Goal: Information Seeking & Learning: Learn about a topic

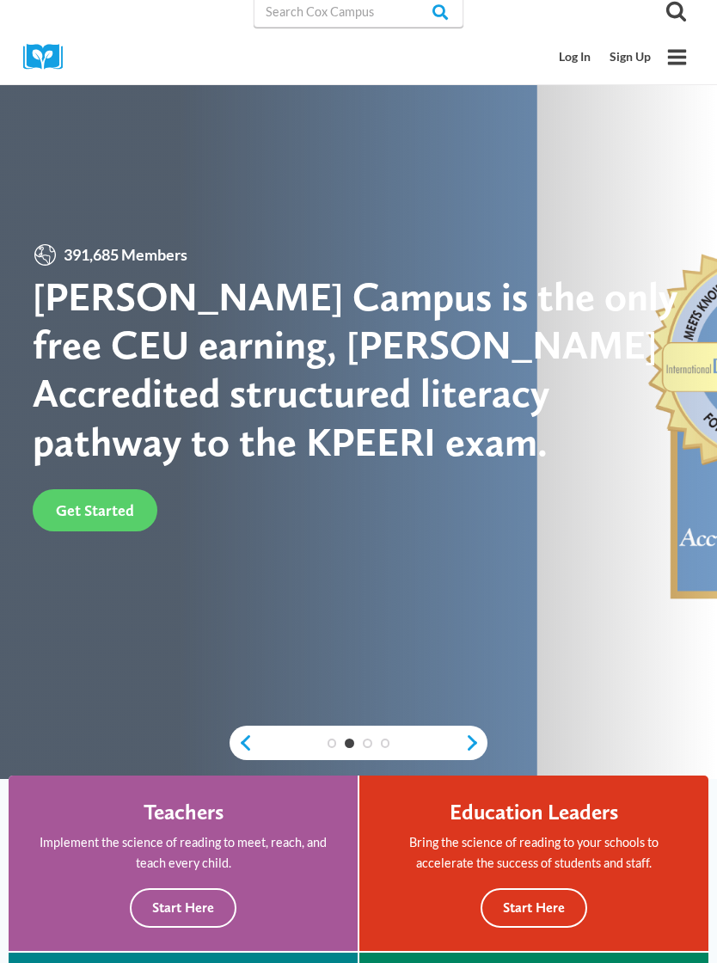
scroll to position [3, 0]
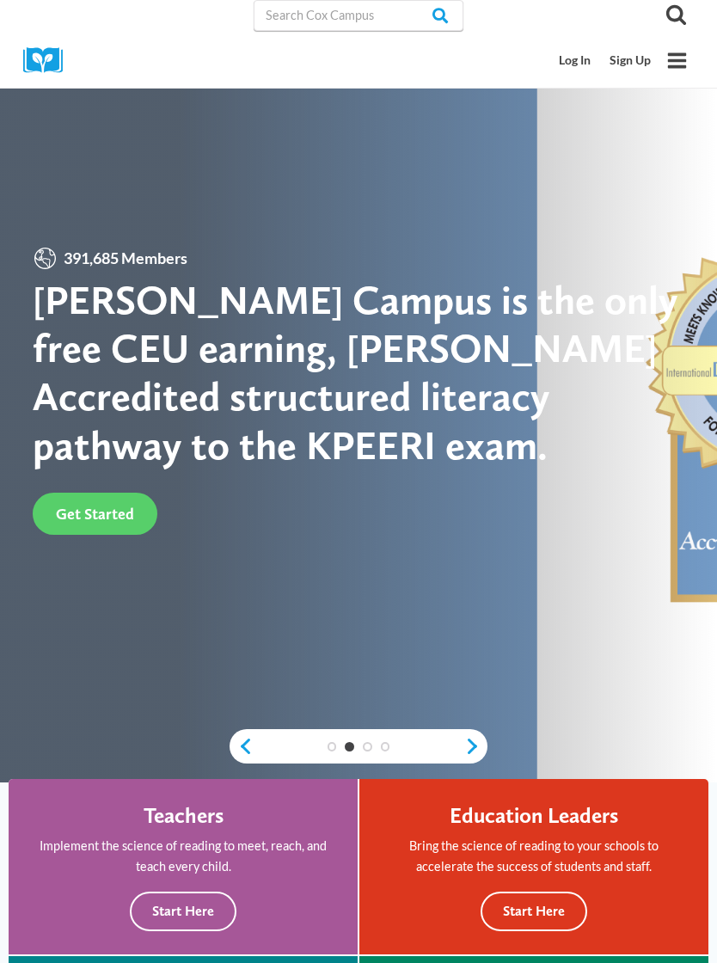
click at [583, 69] on link "Log In" at bounding box center [575, 61] width 51 height 32
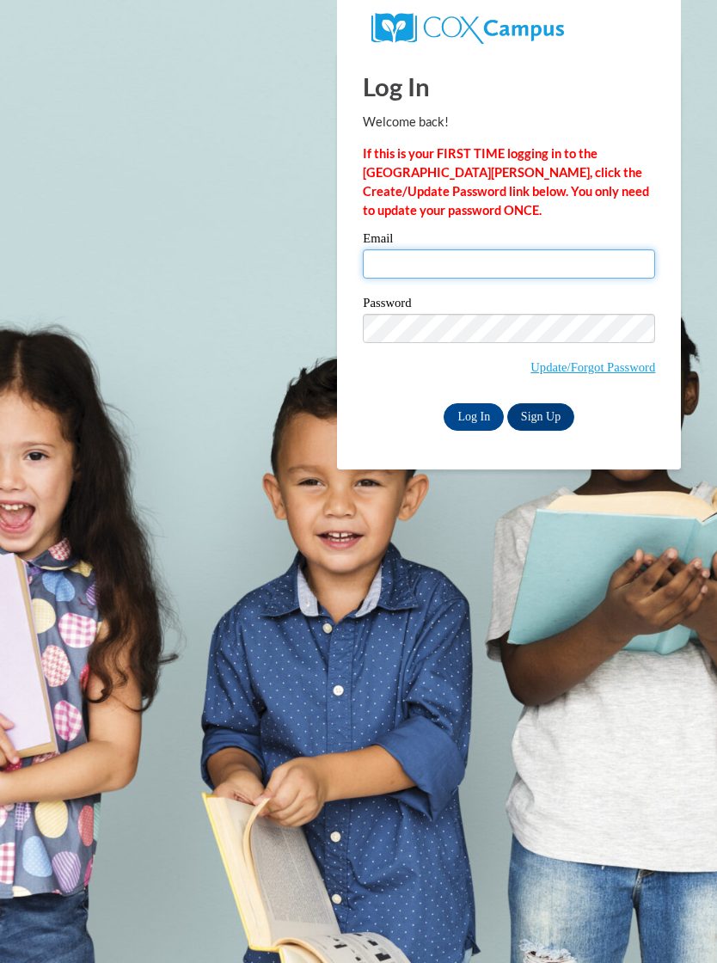
click at [461, 272] on input "Email" at bounding box center [509, 263] width 292 height 29
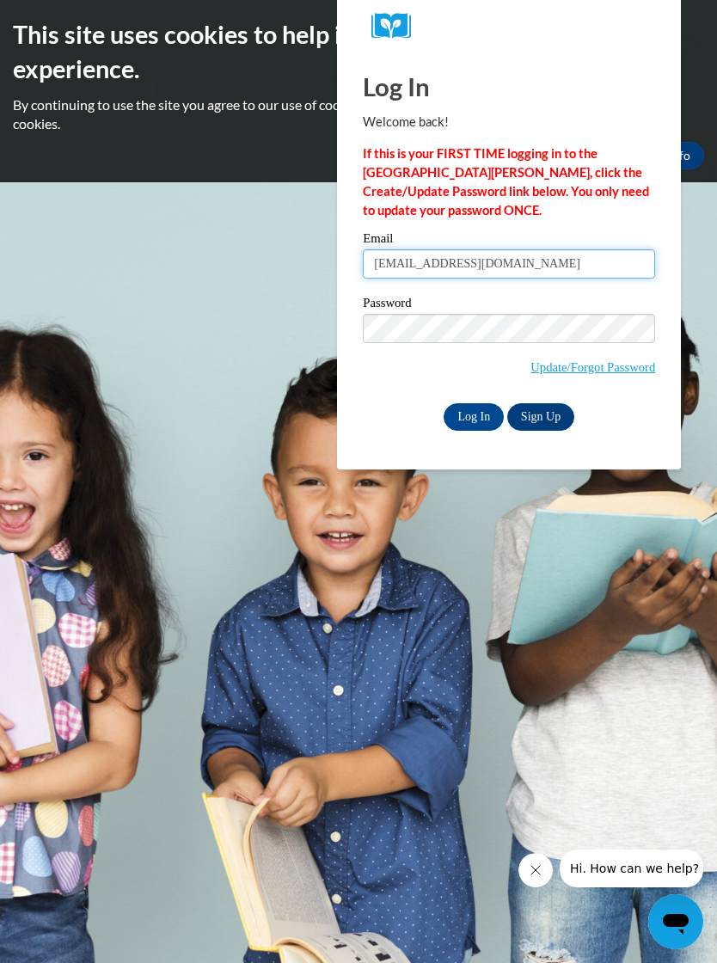
type input "[EMAIL_ADDRESS][DOMAIN_NAME]"
click at [476, 421] on input "Log In" at bounding box center [473, 417] width 60 height 28
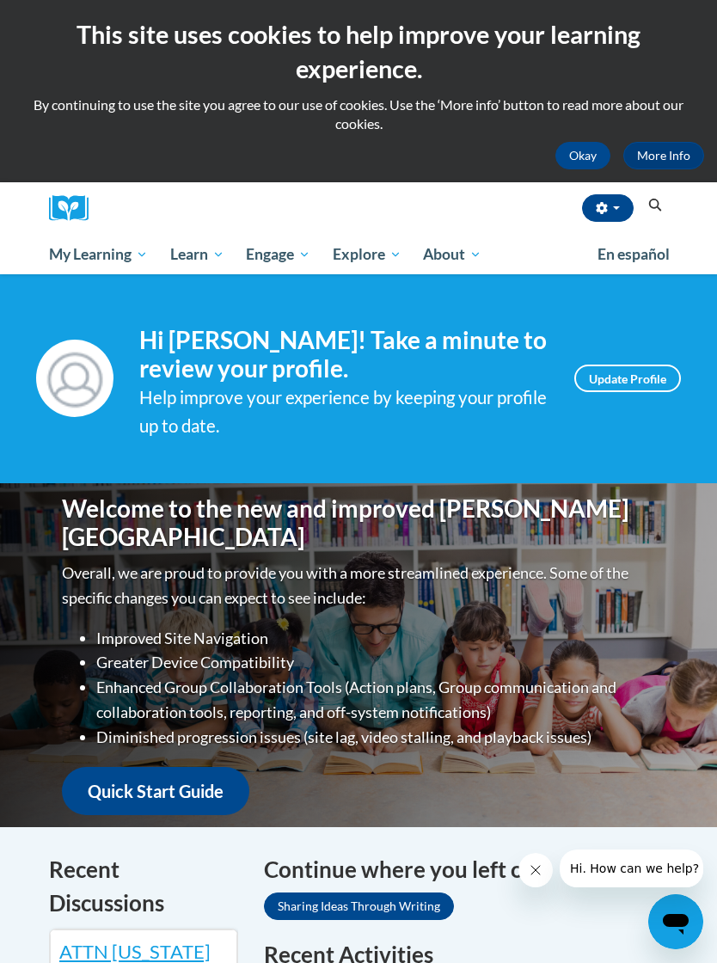
click at [0, 0] on span "Early Care and Learning" at bounding box center [0, 0] width 0 height 0
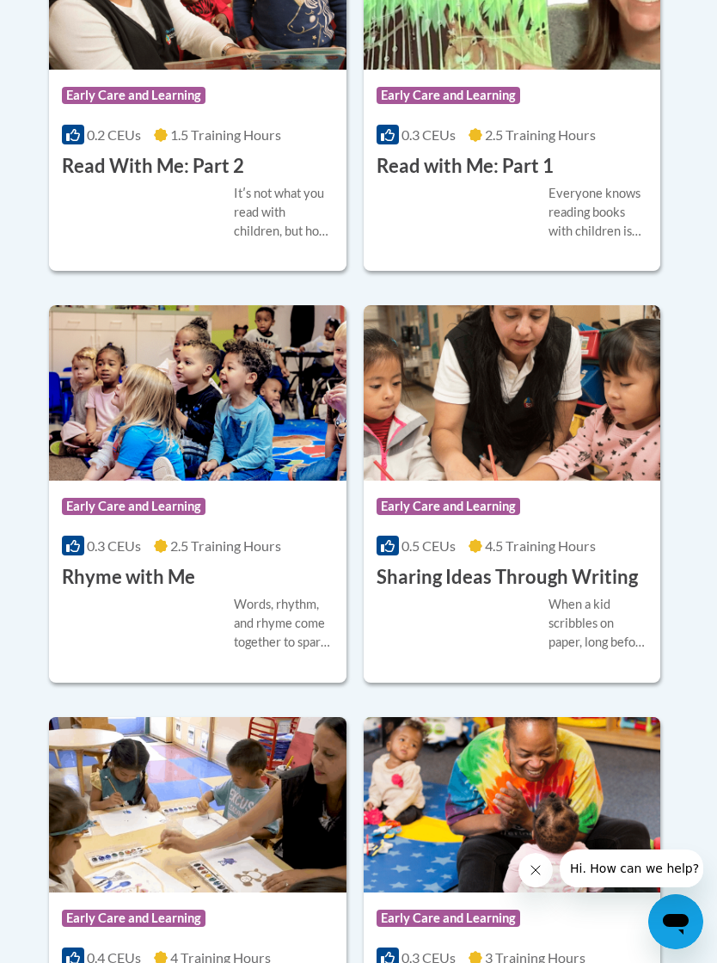
scroll to position [3164, 0]
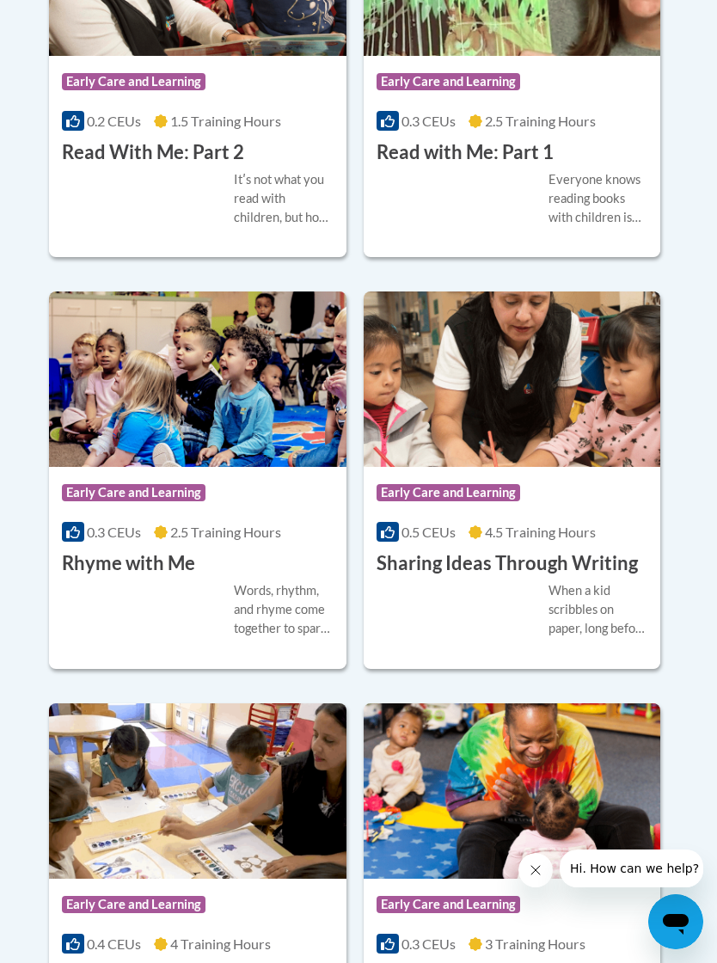
click at [546, 577] on h3 "Sharing Ideas Through Writing" at bounding box center [506, 563] width 261 height 27
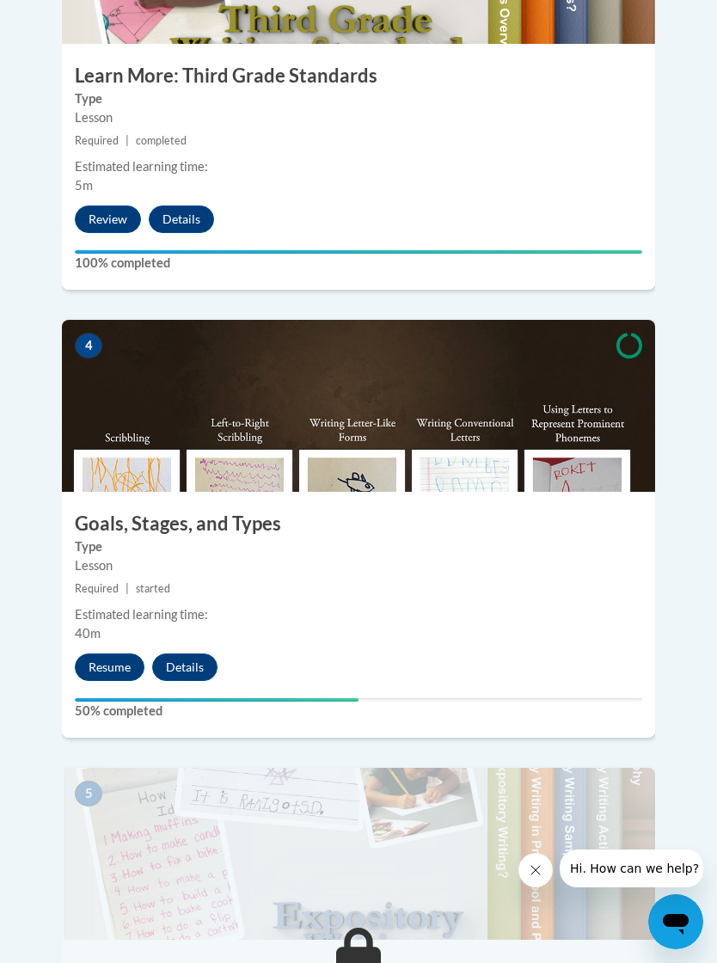
scroll to position [1724, 0]
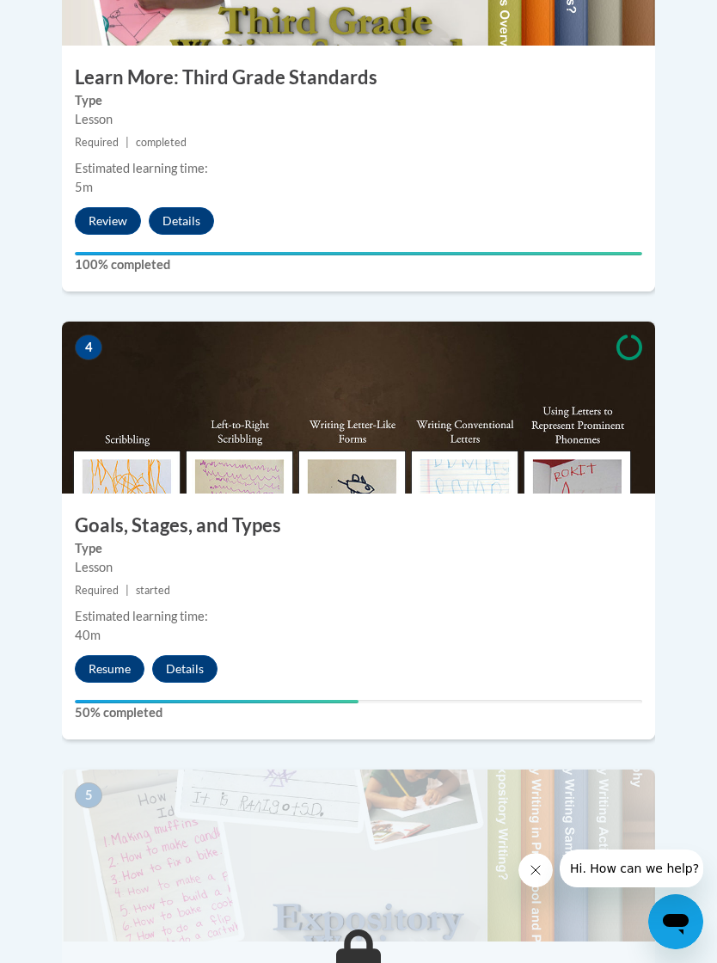
click at [133, 655] on button "Resume" at bounding box center [110, 669] width 70 height 28
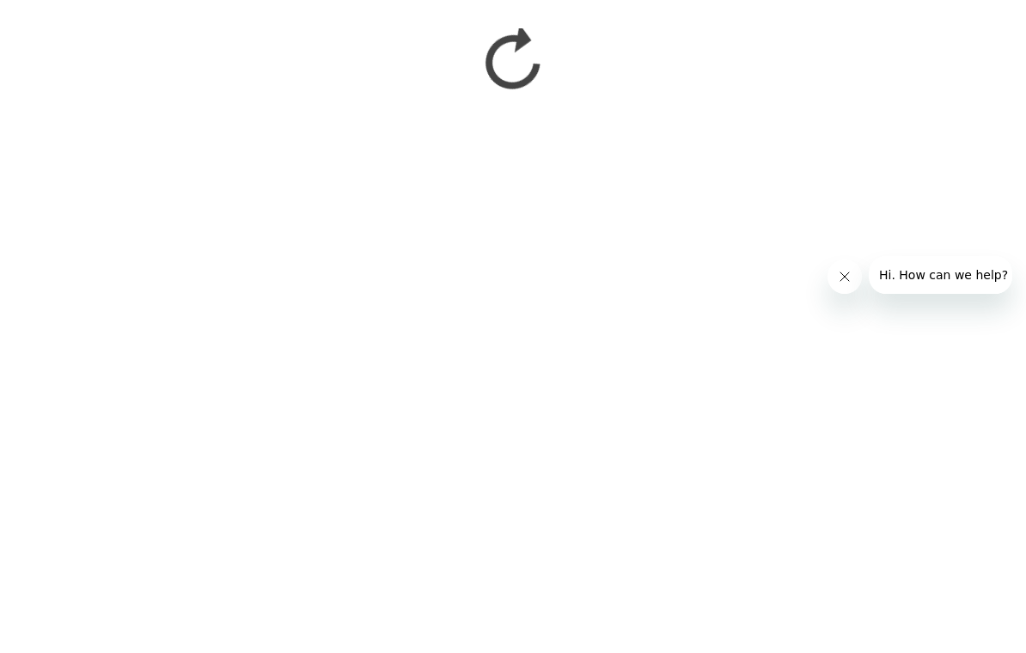
scroll to position [284, 0]
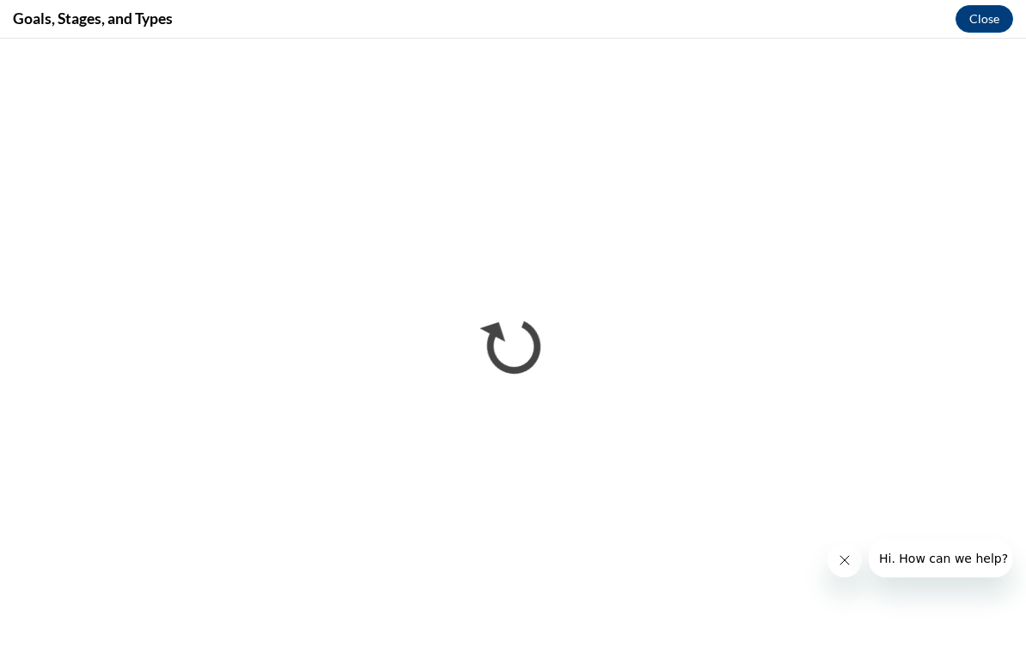
click at [716, 560] on icon "Close message from company" at bounding box center [845, 560] width 14 height 14
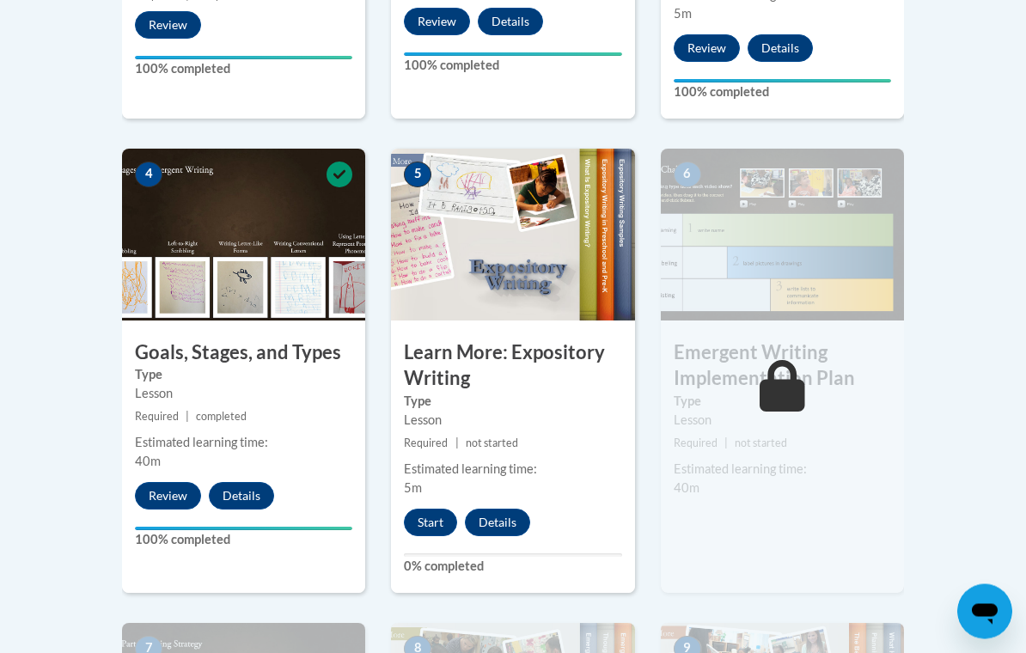
scroll to position [932, 0]
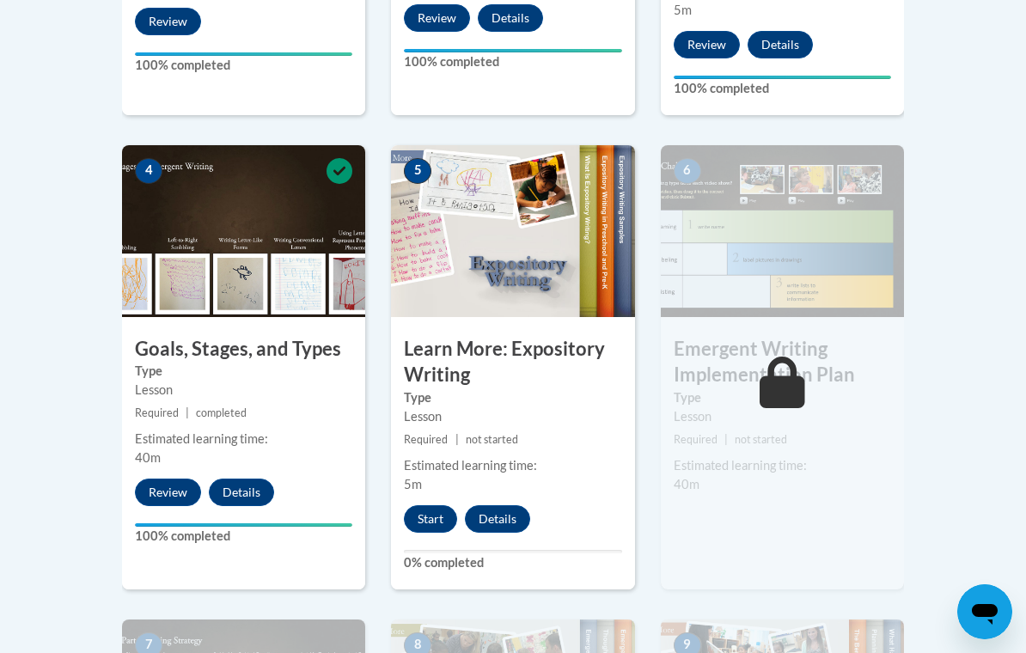
click at [434, 528] on button "Start" at bounding box center [430, 519] width 53 height 28
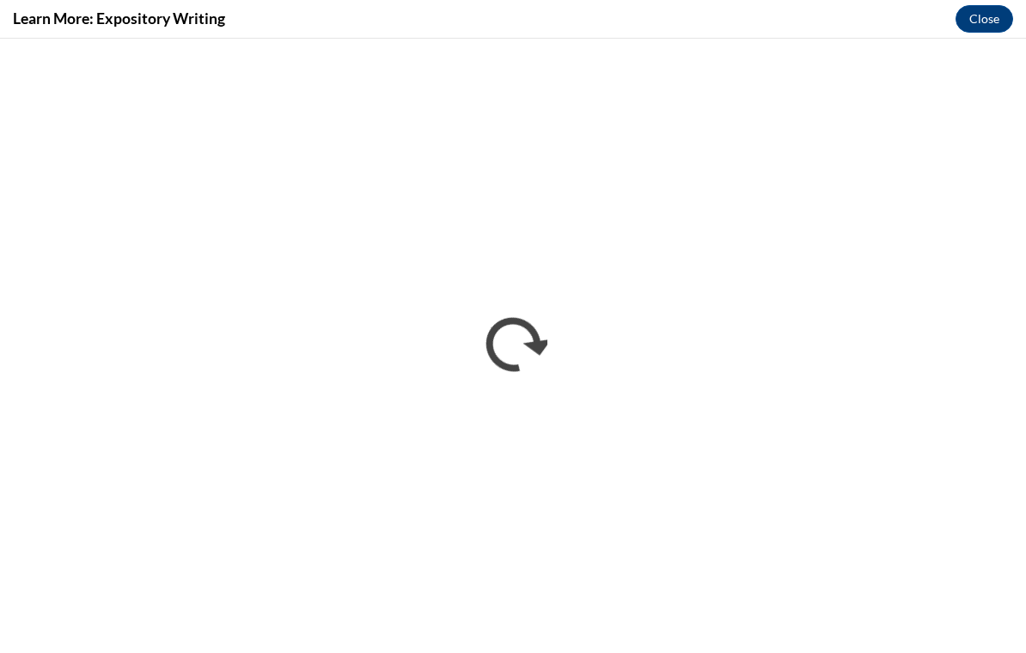
scroll to position [0, 0]
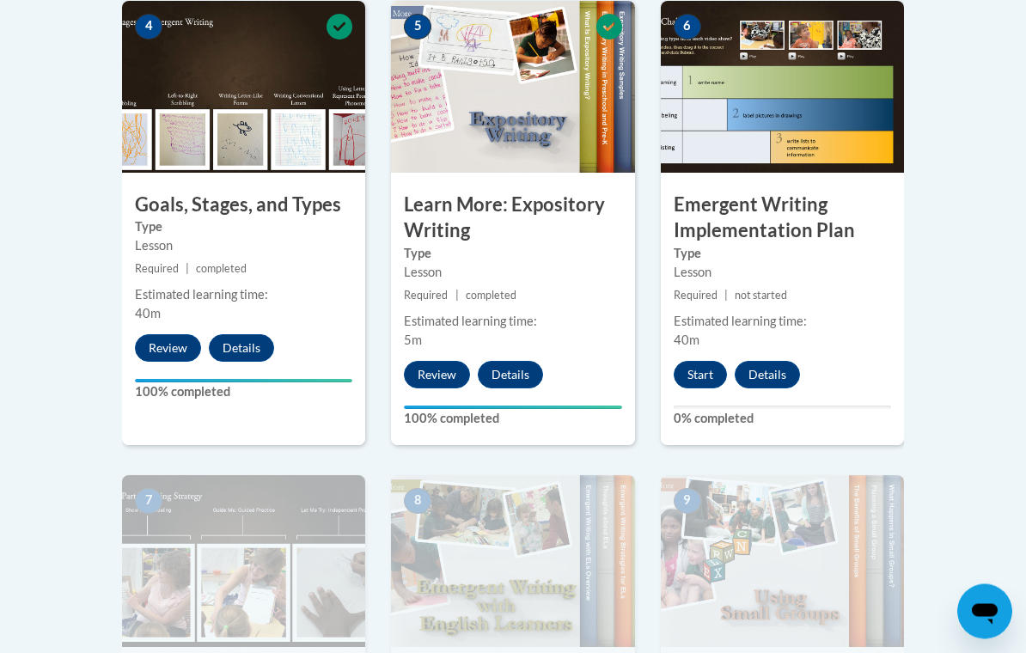
scroll to position [1057, 0]
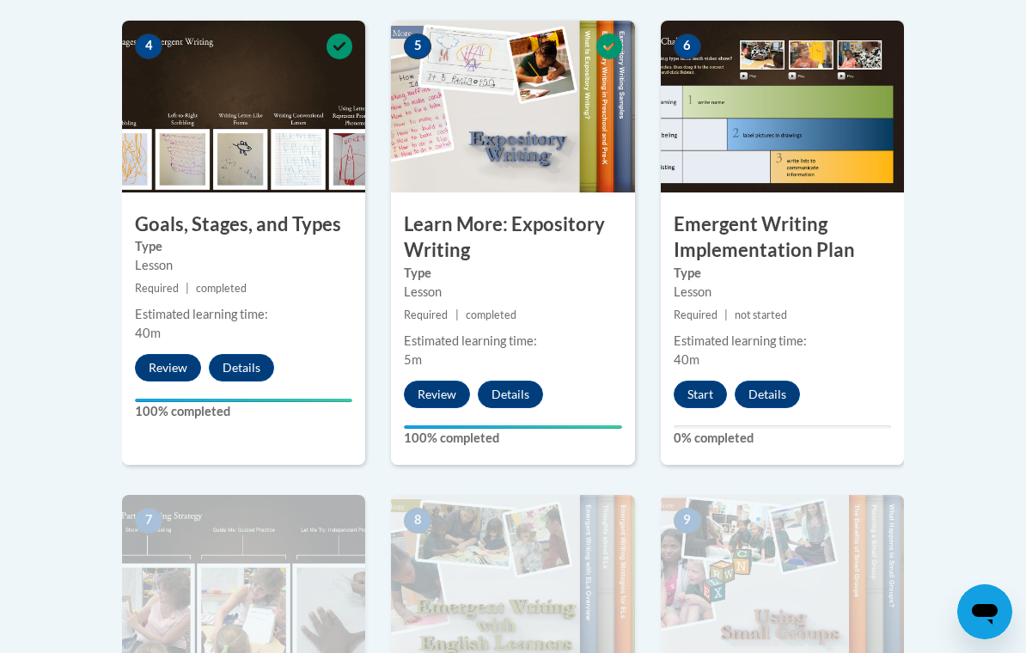
click at [705, 388] on button "Start" at bounding box center [700, 395] width 53 height 28
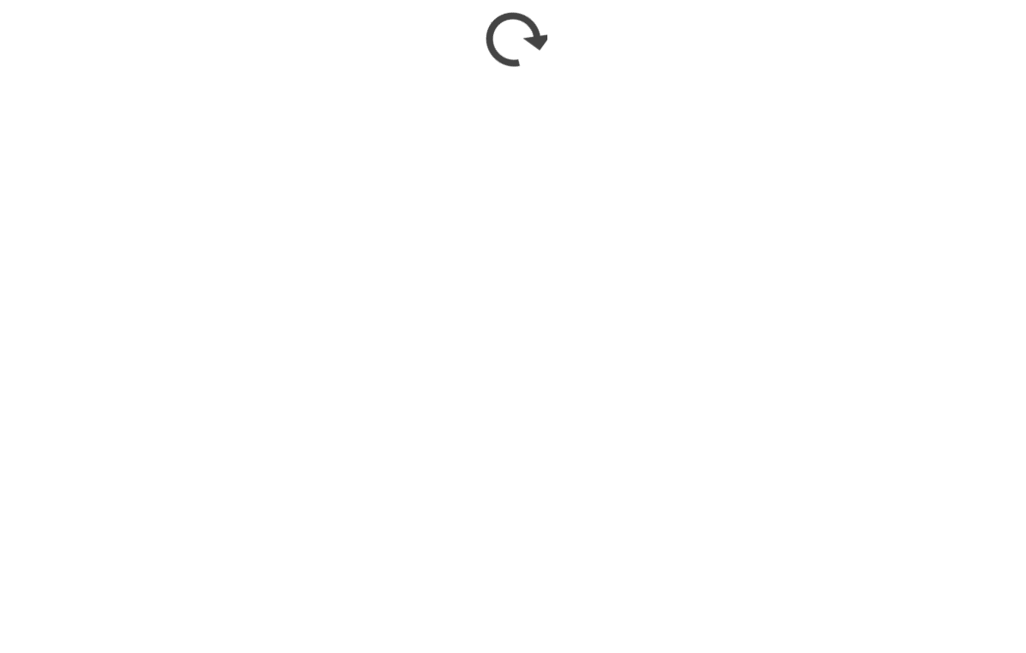
scroll to position [1362, 0]
